Goal: Task Accomplishment & Management: Manage account settings

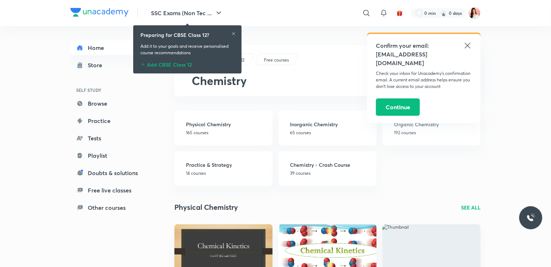
click at [470, 44] on icon at bounding box center [468, 45] width 9 height 9
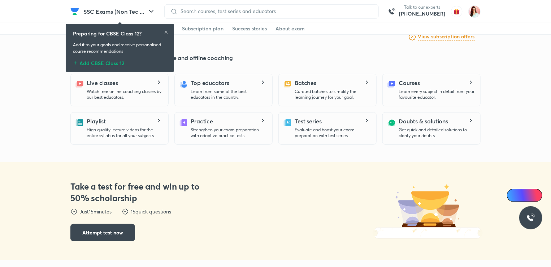
scroll to position [181, 0]
click at [163, 30] on div "Preparing for CBSE Class 12?" at bounding box center [120, 34] width 94 height 8
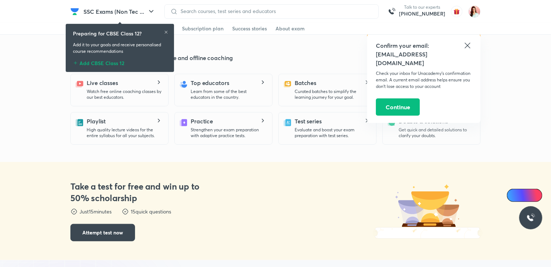
click at [164, 30] on icon at bounding box center [166, 32] width 4 height 4
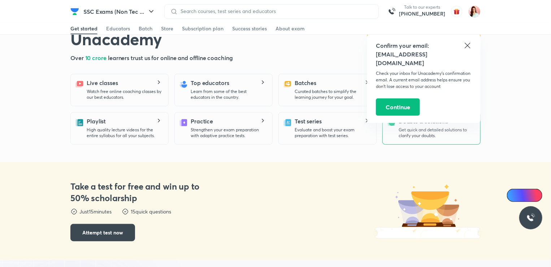
click at [384, 115] on div "Doubts & solutions Get quick and detailed solutions to clarify your doubts." at bounding box center [432, 128] width 98 height 33
click at [399, 101] on button "Continue" at bounding box center [398, 106] width 44 height 17
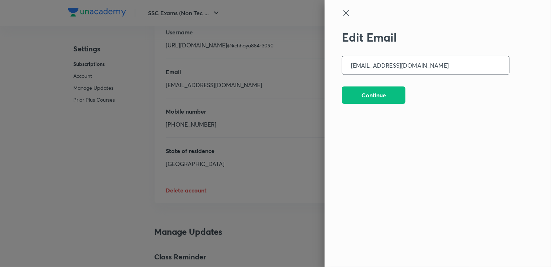
scroll to position [1854, 0]
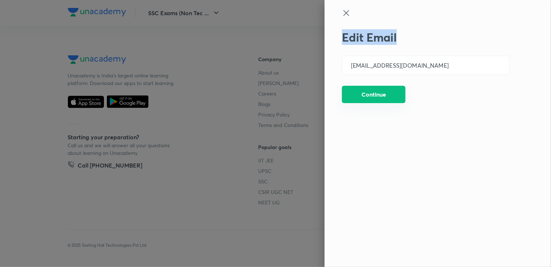
drag, startPoint x: 343, startPoint y: 11, endPoint x: 376, endPoint y: 103, distance: 97.8
click at [375, 102] on div "Edit Email kchhaya884@gmail.com ​ Continue" at bounding box center [438, 133] width 227 height 267
click at [377, 89] on button "Continue" at bounding box center [374, 94] width 64 height 17
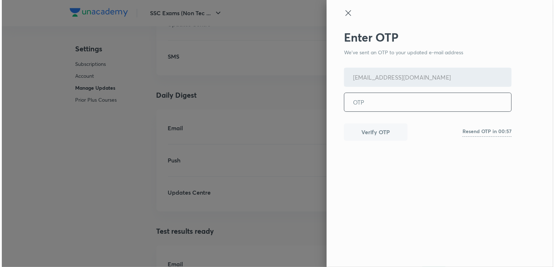
scroll to position [987, 0]
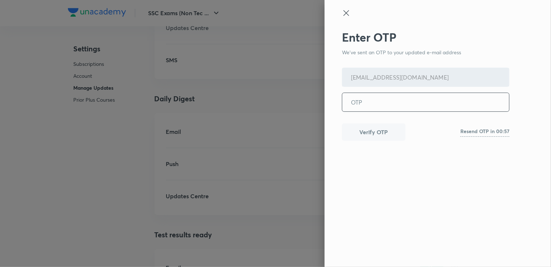
click at [347, 13] on icon at bounding box center [346, 13] width 9 height 9
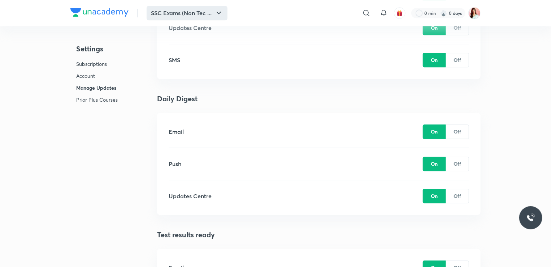
click at [219, 12] on icon "button" at bounding box center [219, 13] width 4 height 3
